Goal: Transaction & Acquisition: Purchase product/service

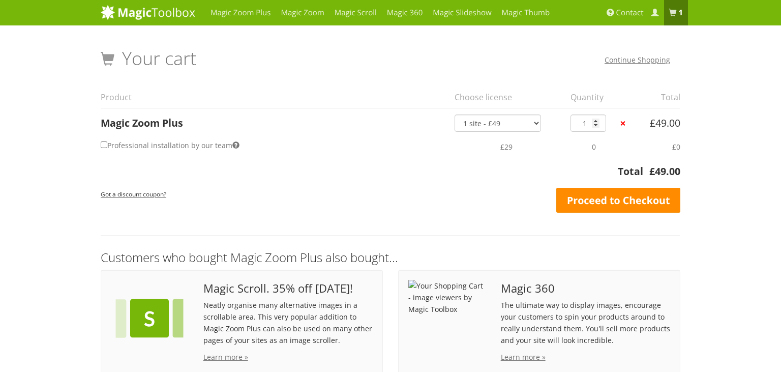
click at [628, 197] on link "Proceed to Checkout" at bounding box center [619, 200] width 124 height 25
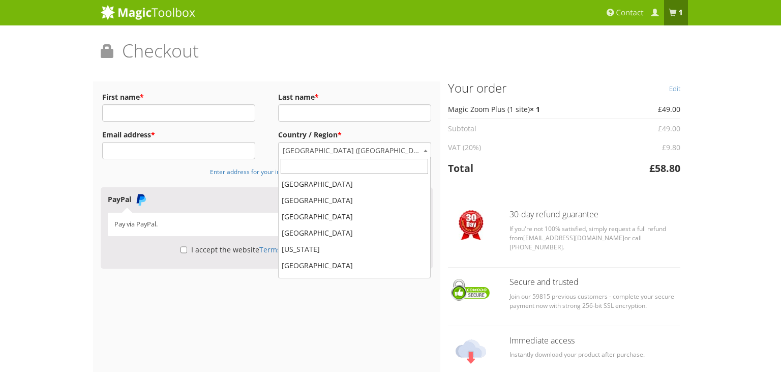
click at [327, 152] on span "United Kingdom (UK)" at bounding box center [355, 150] width 152 height 16
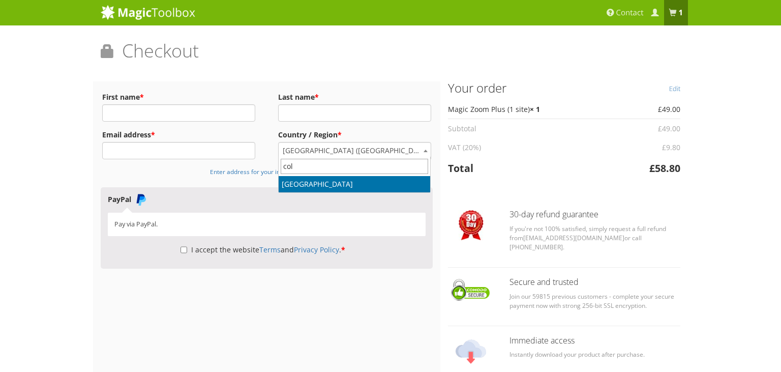
type input "col"
select select "CO"
